Goal: Register for event/course

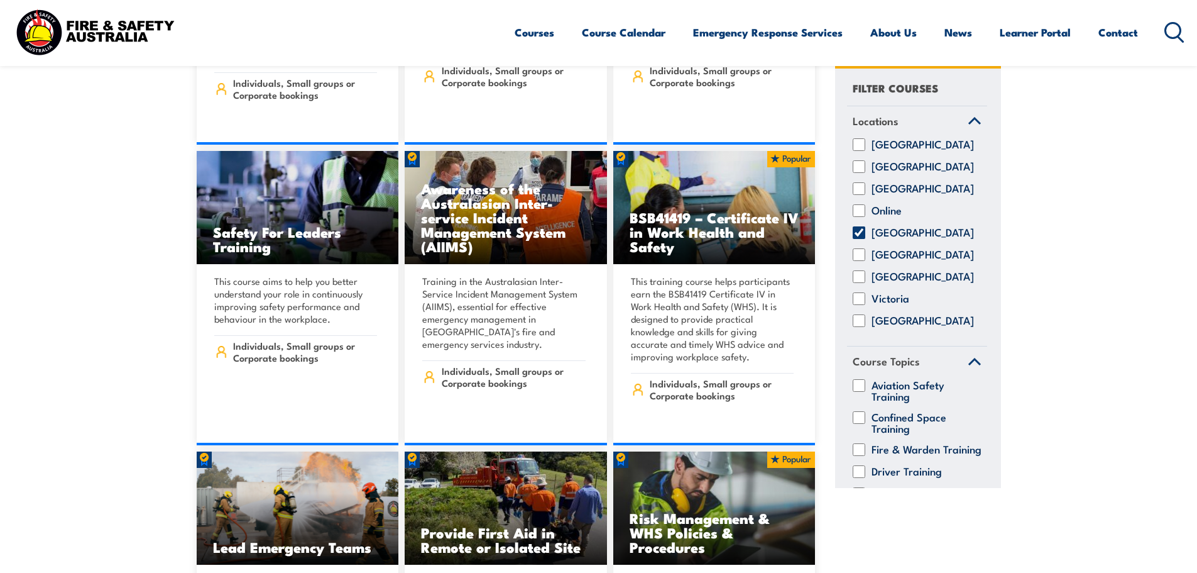
scroll to position [6726, 0]
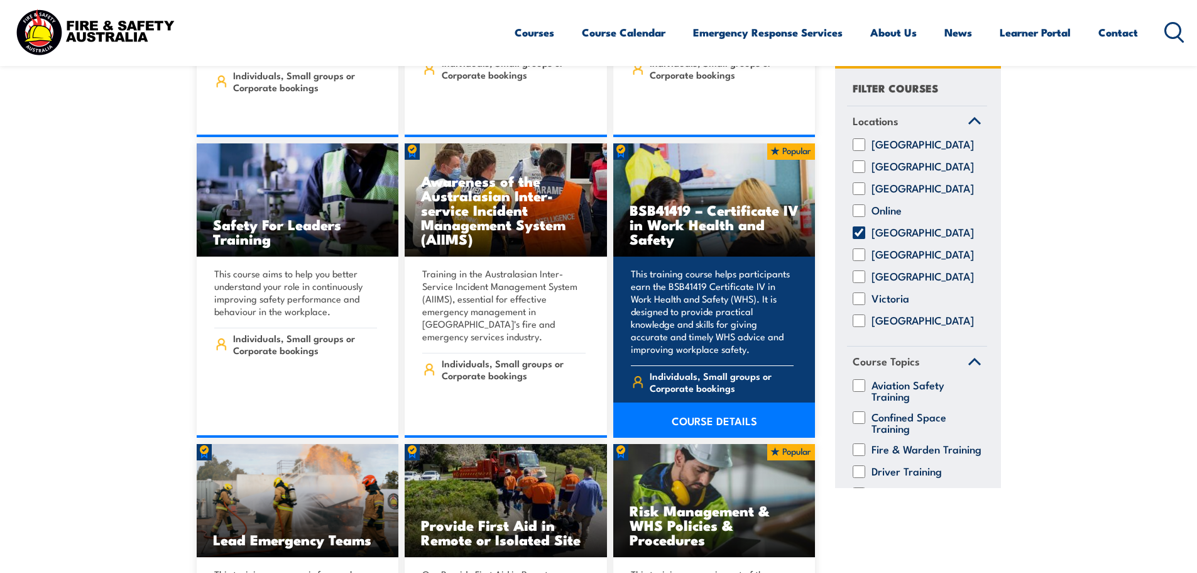
click at [727, 402] on link "COURSE DETAILS" at bounding box center [714, 419] width 202 height 35
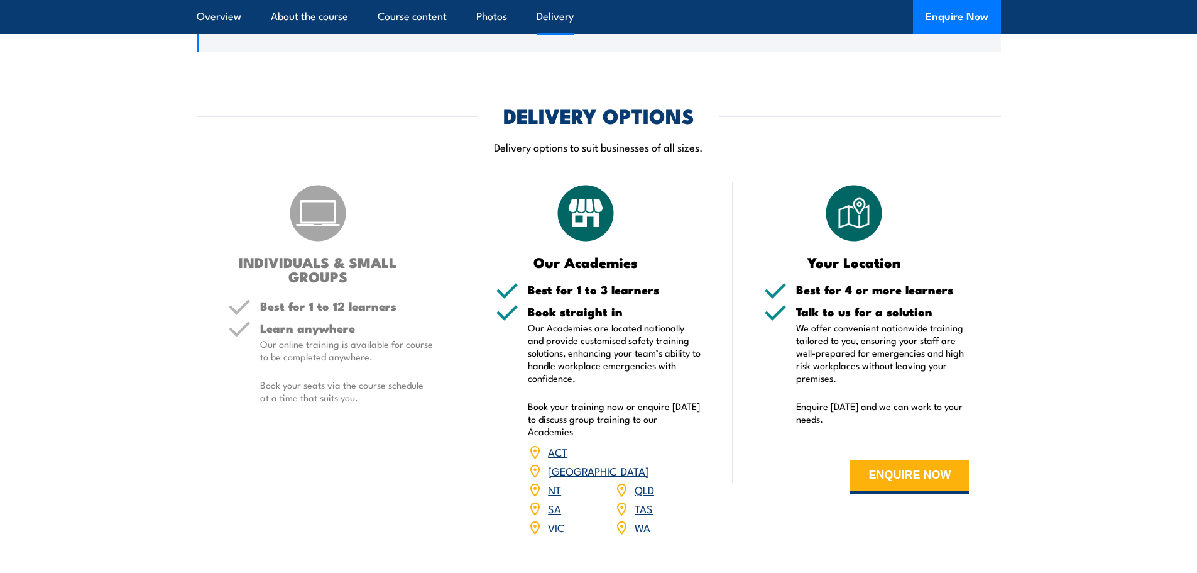
scroll to position [3771, 0]
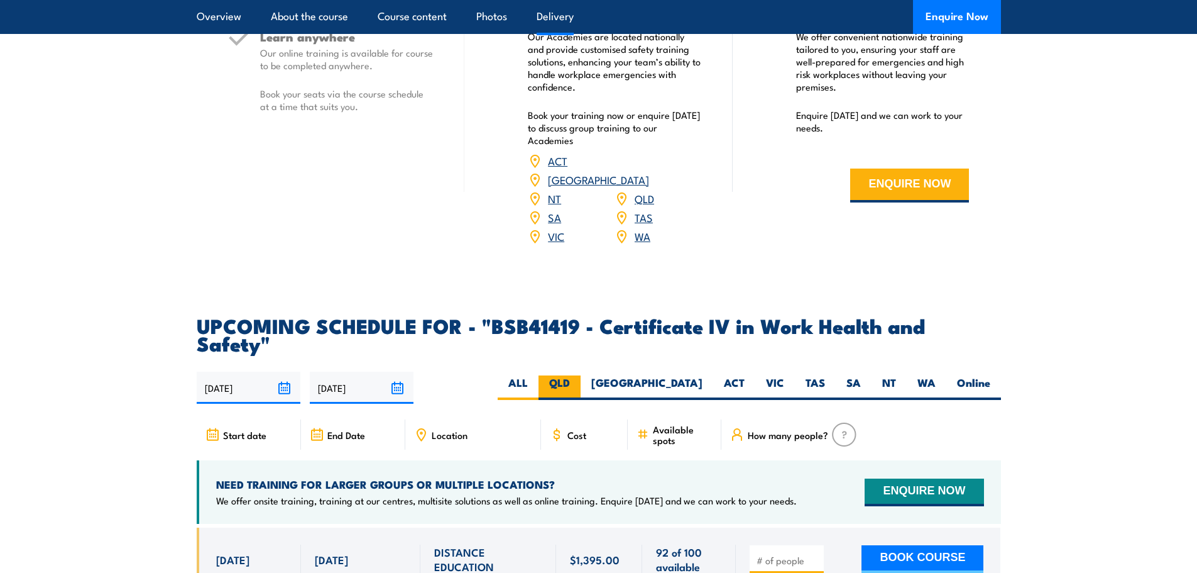
click at [581, 375] on label "QLD" at bounding box center [560, 387] width 42 height 25
click at [578, 375] on input "QLD" at bounding box center [574, 379] width 8 height 8
radio input "true"
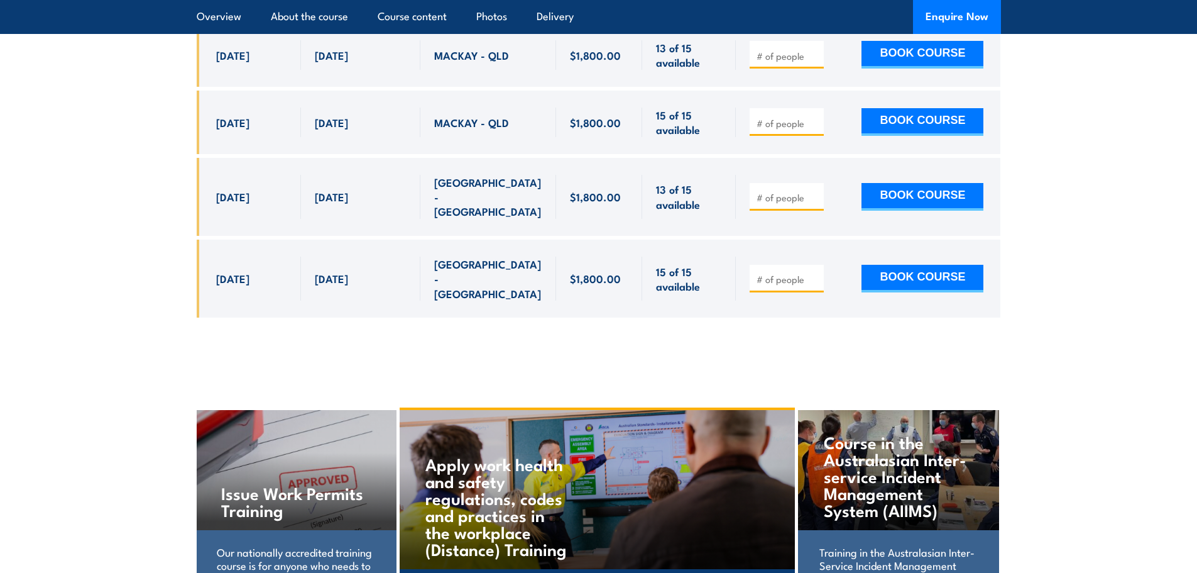
scroll to position [4353, 0]
